Goal: Task Accomplishment & Management: Manage account settings

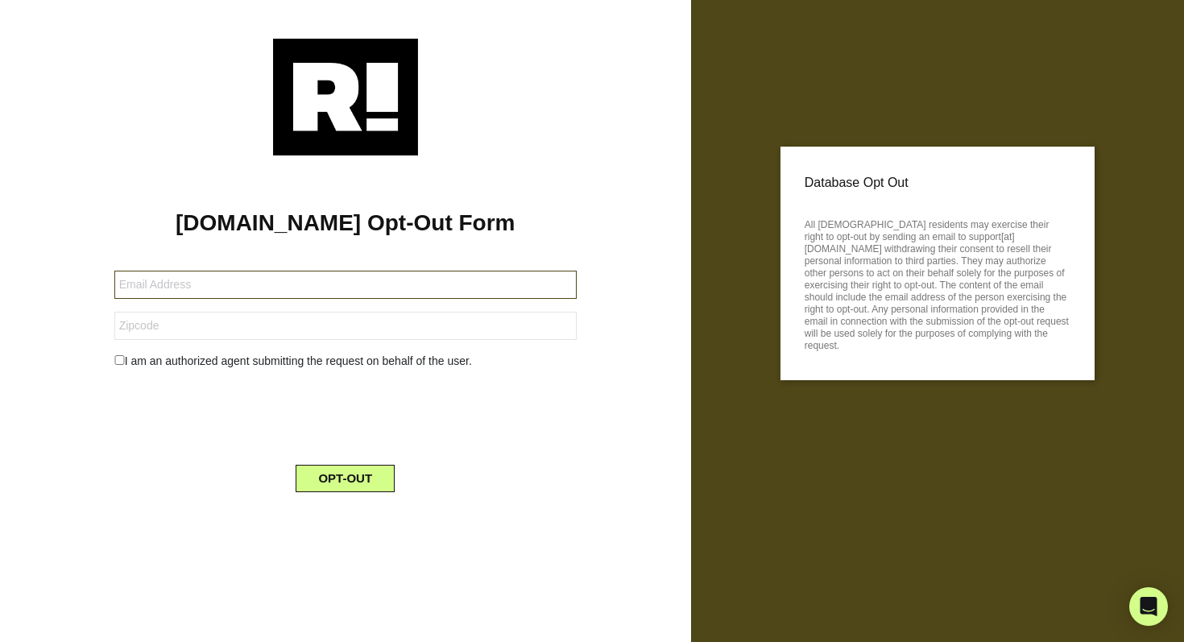
click at [392, 286] on input "text" at bounding box center [345, 285] width 462 height 28
type input "[EMAIL_ADDRESS][DOMAIN_NAME]"
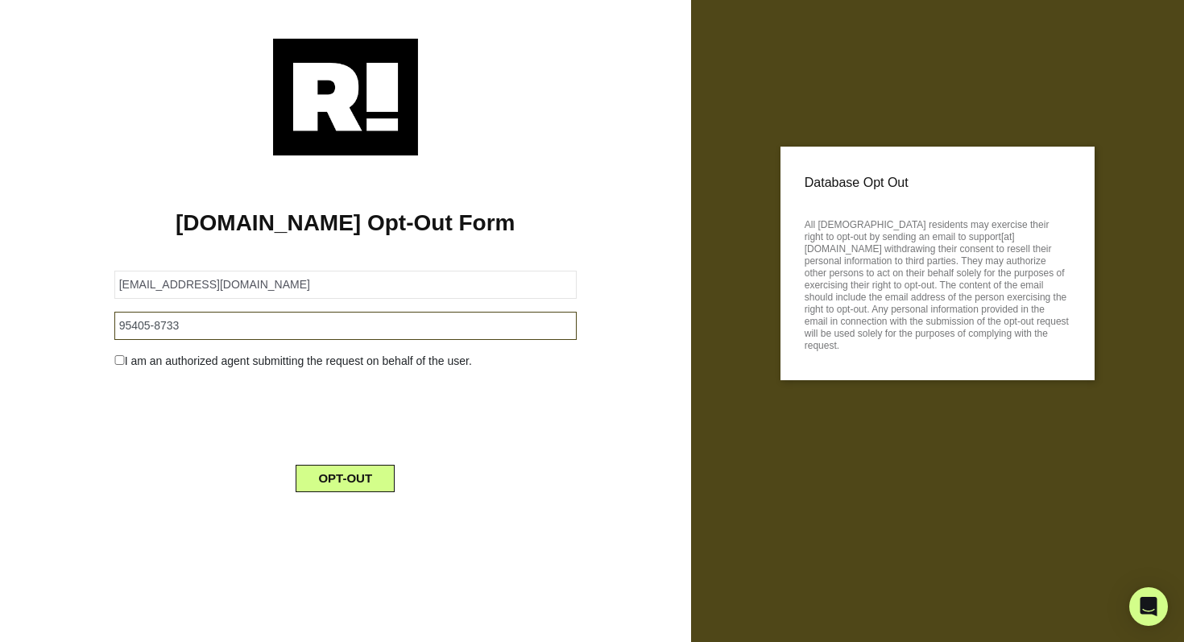
click at [274, 329] on input "95405-8733" at bounding box center [345, 326] width 462 height 28
type input "95405"
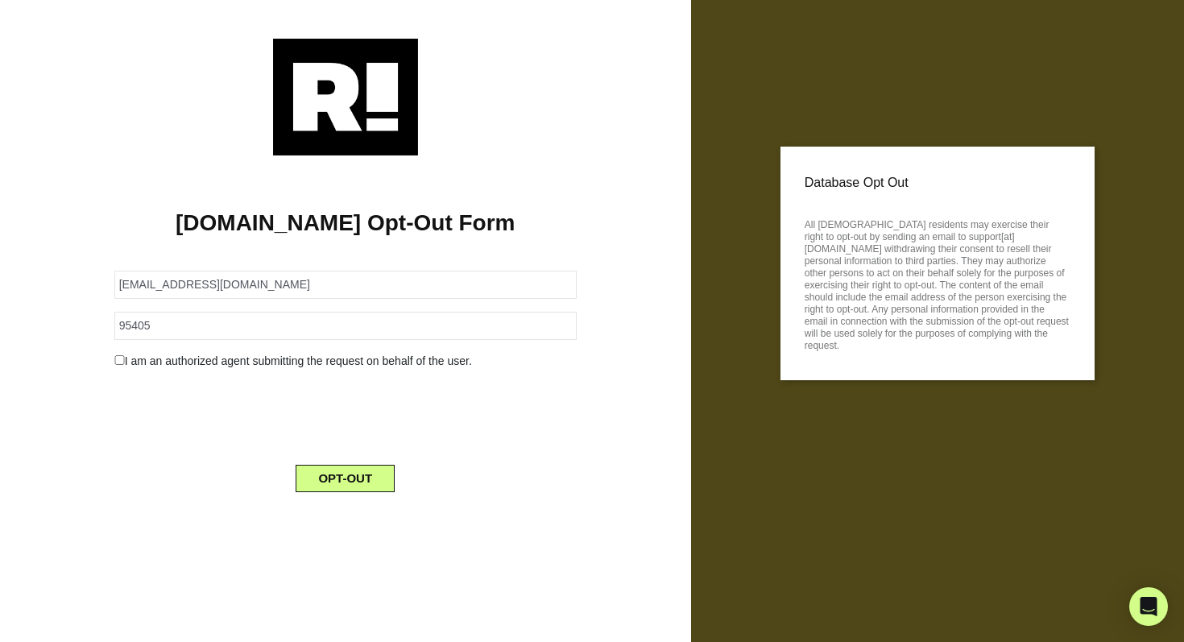
click at [95, 410] on div "[DOMAIN_NAME] Opt-Out Form [EMAIL_ADDRESS][DOMAIN_NAME] 95405 I am an authorize…" at bounding box center [345, 329] width 667 height 349
click at [374, 482] on button "OPT-OUT" at bounding box center [345, 478] width 99 height 27
